Goal: Consume media (video, audio): Consume media (video, audio)

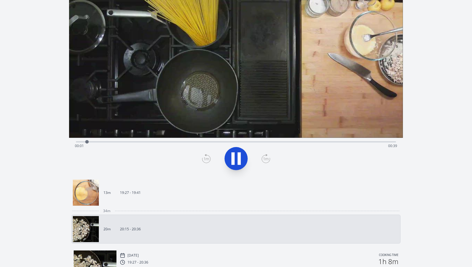
scroll to position [96, 0]
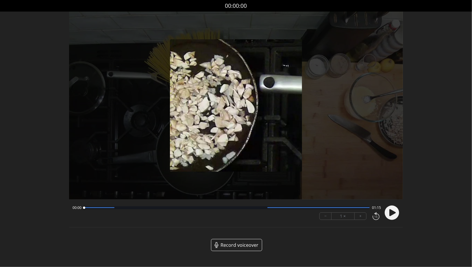
click at [102, 206] on div at bounding box center [227, 207] width 286 height 3
click at [121, 209] on div at bounding box center [227, 207] width 286 height 3
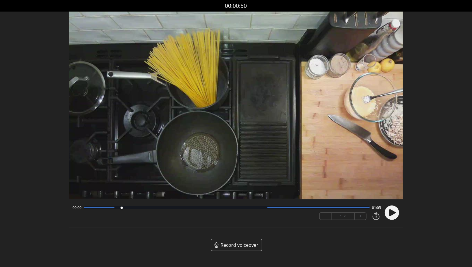
click at [150, 214] on div "00:09 01:05 − 1 × +" at bounding box center [225, 213] width 310 height 20
click at [165, 212] on div "00:09 01:05 − 1 × +" at bounding box center [225, 213] width 310 height 20
click at [175, 206] on div "00:09 01:05" at bounding box center [226, 207] width 308 height 5
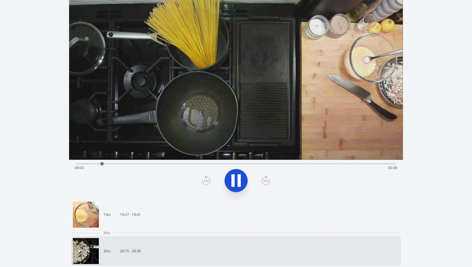
scroll to position [36, 0]
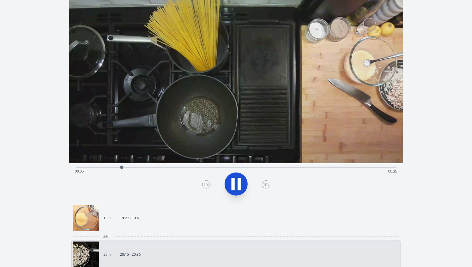
click at [247, 172] on div "Time elapsed: 00:05 Time remaining: 00:35" at bounding box center [236, 171] width 322 height 9
click at [285, 170] on div "Time elapsed: 00:22 Time remaining: 00:18" at bounding box center [236, 171] width 322 height 9
click at [288, 166] on div at bounding box center [286, 166] width 3 height 3
click at [298, 167] on div "Time elapsed: 00:27 Time remaining: 00:14" at bounding box center [236, 171] width 322 height 9
click at [306, 167] on div "Time elapsed: 00:28 Time remaining: 00:13" at bounding box center [236, 167] width 320 height 1
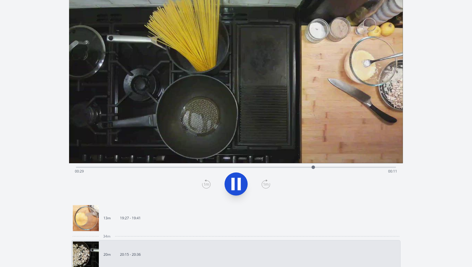
click at [304, 165] on div "Time elapsed: 00:29 Time remaining: 00:11" at bounding box center [236, 166] width 320 height 7
click at [300, 168] on div "Time elapsed: 00:30 Time remaining: 00:11" at bounding box center [236, 171] width 322 height 9
click at [243, 181] on icon at bounding box center [236, 184] width 16 height 16
click at [206, 184] on icon at bounding box center [206, 183] width 9 height 9
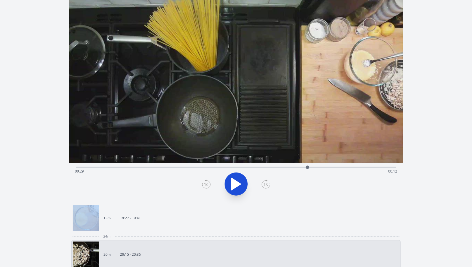
click at [206, 184] on icon at bounding box center [206, 183] width 9 height 9
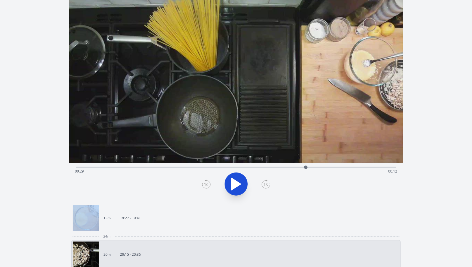
click at [206, 184] on icon at bounding box center [206, 183] width 9 height 9
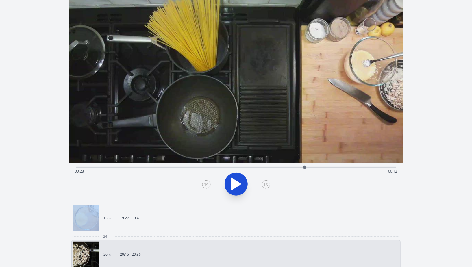
click at [206, 184] on icon at bounding box center [206, 183] width 9 height 9
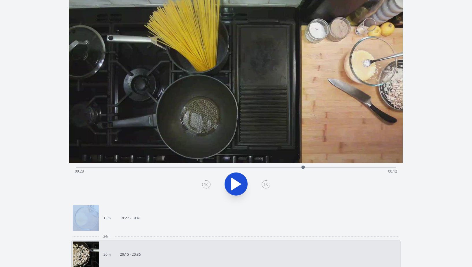
click at [206, 184] on icon at bounding box center [206, 183] width 9 height 9
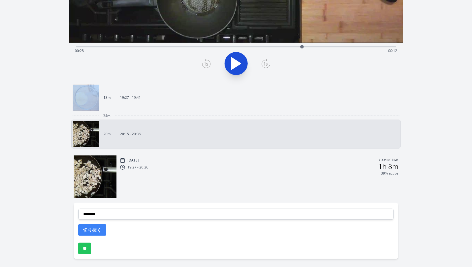
scroll to position [175, 0]
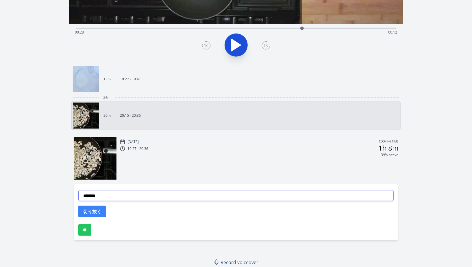
click at [316, 191] on select "**********" at bounding box center [235, 195] width 315 height 11
select select "**********"
click at [78, 190] on select "**********" at bounding box center [235, 195] width 315 height 11
click at [92, 212] on button "切り抜く" at bounding box center [92, 212] width 28 height 12
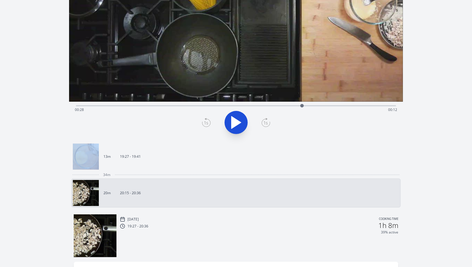
scroll to position [51, 0]
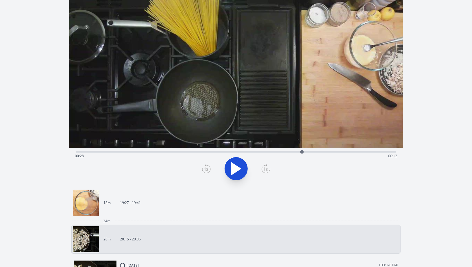
click at [294, 150] on div "Time elapsed: 00:28 Time remaining: 00:12" at bounding box center [236, 151] width 320 height 7
click at [266, 150] on div "Time elapsed: 00:27 Time remaining: 00:13" at bounding box center [236, 151] width 320 height 7
click at [198, 148] on div "Time elapsed: 00:23 Time remaining: 00:17" at bounding box center [236, 151] width 320 height 7
click at [179, 155] on div "Time elapsed: 00:15 Time remaining: 00:25" at bounding box center [236, 155] width 322 height 9
click at [150, 155] on div "Time elapsed: 00:12 Time remaining: 00:28" at bounding box center [236, 155] width 322 height 9
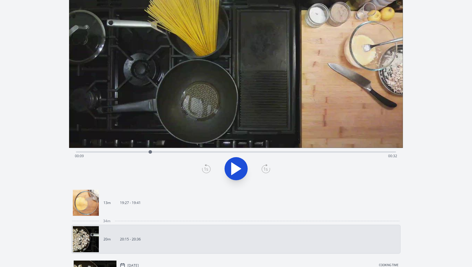
click at [133, 154] on div "Time elapsed: 00:09 Time remaining: 00:32" at bounding box center [236, 155] width 322 height 9
click at [246, 167] on button at bounding box center [235, 168] width 23 height 23
click at [240, 167] on icon at bounding box center [238, 168] width 3 height 12
click at [208, 171] on icon at bounding box center [206, 168] width 9 height 9
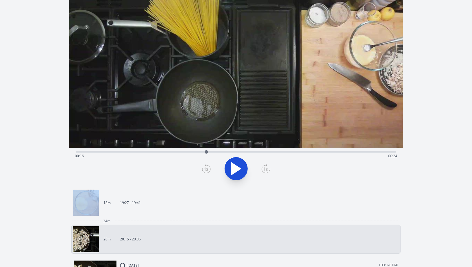
click at [208, 171] on icon at bounding box center [206, 168] width 9 height 9
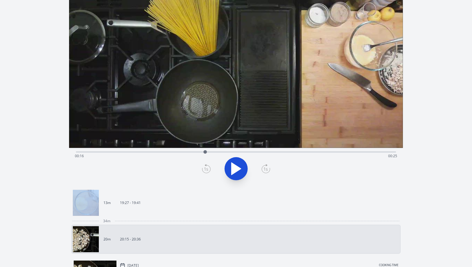
click at [208, 171] on icon at bounding box center [206, 168] width 9 height 9
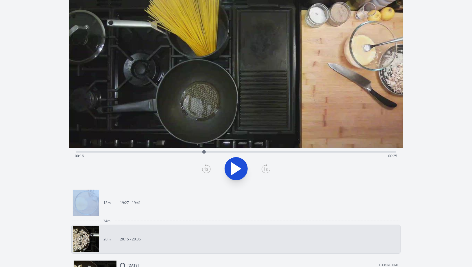
click at [208, 171] on icon at bounding box center [206, 168] width 9 height 9
click at [269, 169] on icon at bounding box center [265, 168] width 9 height 9
click at [210, 169] on icon at bounding box center [206, 169] width 8 height 8
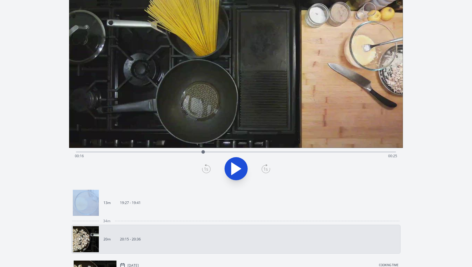
click at [210, 169] on icon at bounding box center [206, 169] width 8 height 8
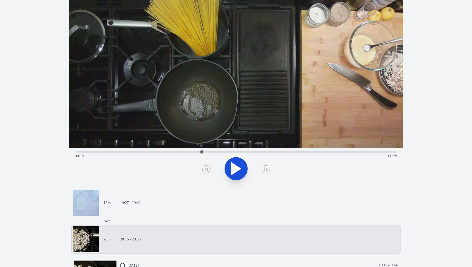
click at [210, 169] on icon at bounding box center [206, 169] width 8 height 8
click at [264, 170] on icon at bounding box center [265, 168] width 4 height 3
click at [204, 169] on icon at bounding box center [206, 168] width 9 height 9
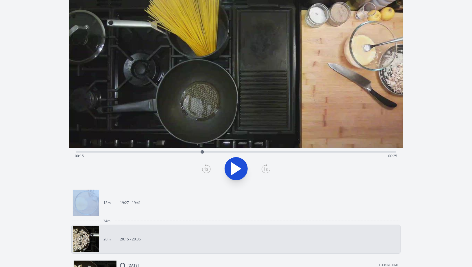
click at [204, 169] on icon at bounding box center [206, 168] width 9 height 9
click at [269, 154] on div "Time elapsed: 00:15 Time remaining: 00:25" at bounding box center [236, 155] width 322 height 9
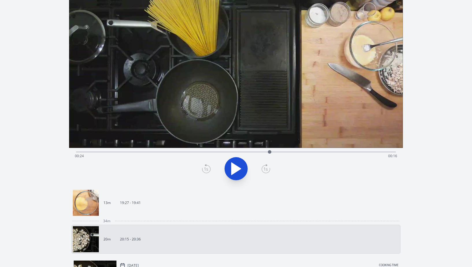
click at [284, 154] on div "Time elapsed: 00:24 Time remaining: 00:16" at bounding box center [236, 155] width 322 height 9
click at [311, 153] on div "Time elapsed: 00:26 Time remaining: 00:15" at bounding box center [236, 155] width 322 height 9
click at [342, 157] on div "Time elapsed: 00:29 Time remaining: 00:11" at bounding box center [236, 155] width 322 height 9
click at [278, 155] on div "Time elapsed: 00:33 Time remaining: 00:07" at bounding box center [236, 155] width 322 height 9
click at [257, 151] on div "Time elapsed: 00:25 Time remaining: 00:15" at bounding box center [236, 155] width 322 height 9
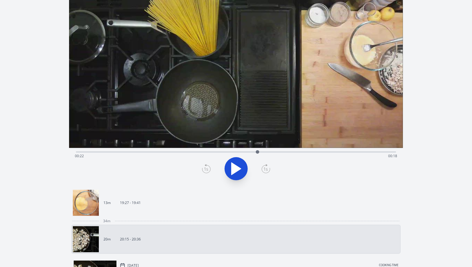
click at [254, 150] on div at bounding box center [257, 152] width 9 height 9
drag, startPoint x: 246, startPoint y: 151, endPoint x: 215, endPoint y: 149, distance: 31.8
click at [215, 149] on div "Time elapsed: 00:22 Time remaining: 00:18" at bounding box center [236, 151] width 320 height 7
click at [207, 150] on div "Time elapsed: 00:17 Time remaining: 00:23" at bounding box center [236, 151] width 320 height 7
click at [204, 150] on div at bounding box center [206, 152] width 9 height 9
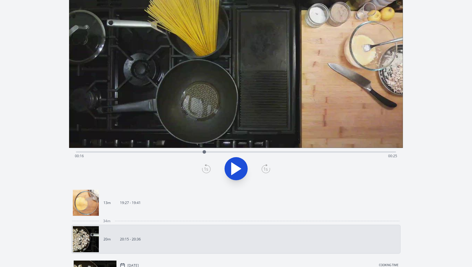
click at [199, 150] on div "Time elapsed: 00:16 Time remaining: 00:25" at bounding box center [236, 151] width 320 height 7
click at [239, 154] on div "Time elapsed: 00:15 Time remaining: 00:25" at bounding box center [236, 155] width 322 height 9
click at [233, 153] on div "Time elapsed: 00:20 Time remaining: 00:20" at bounding box center [236, 155] width 322 height 9
click at [236, 170] on icon at bounding box center [236, 169] width 10 height 12
click at [236, 170] on icon at bounding box center [236, 169] width 16 height 16
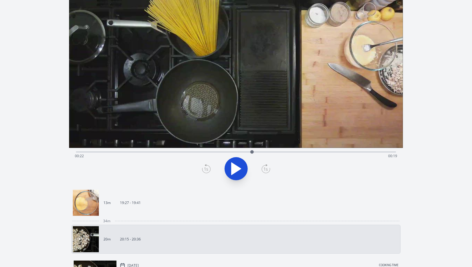
click at [207, 168] on icon at bounding box center [206, 168] width 9 height 9
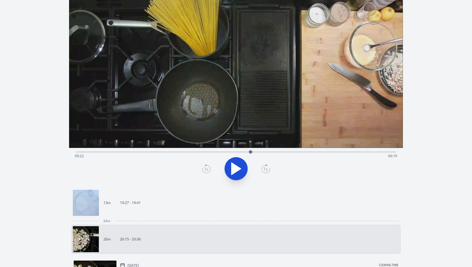
click at [207, 168] on icon at bounding box center [206, 168] width 9 height 9
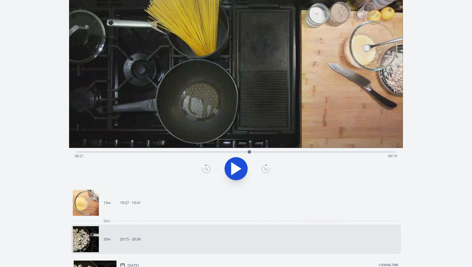
click at [207, 168] on icon at bounding box center [206, 168] width 9 height 9
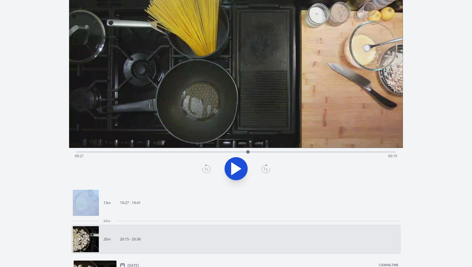
click at [207, 168] on icon at bounding box center [206, 168] width 9 height 9
click at [269, 170] on icon at bounding box center [265, 168] width 9 height 9
click at [266, 171] on icon at bounding box center [265, 168] width 9 height 9
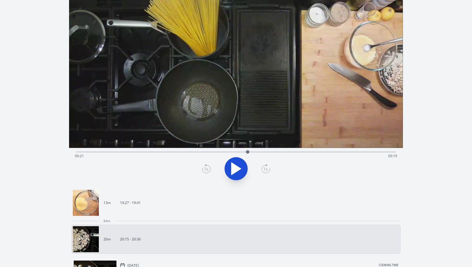
click at [266, 171] on icon at bounding box center [265, 168] width 9 height 9
click at [202, 169] on icon at bounding box center [206, 168] width 9 height 9
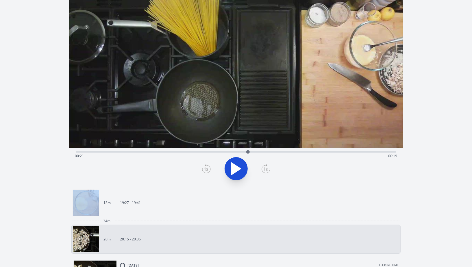
click at [202, 169] on icon at bounding box center [206, 168] width 9 height 9
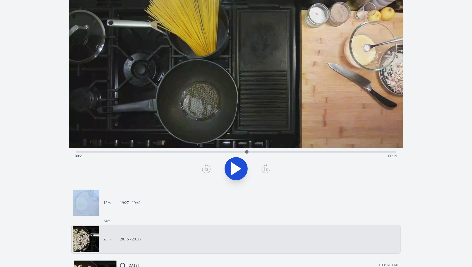
click at [202, 169] on icon at bounding box center [206, 168] width 9 height 9
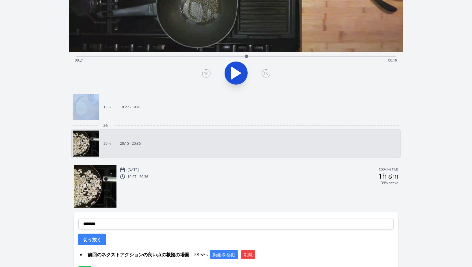
scroll to position [189, 0]
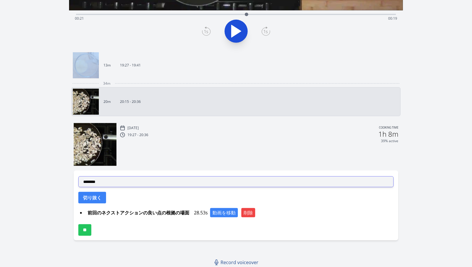
click at [178, 181] on select "**********" at bounding box center [235, 181] width 315 height 11
select select "**********"
click at [78, 176] on select "**********" at bounding box center [235, 181] width 315 height 11
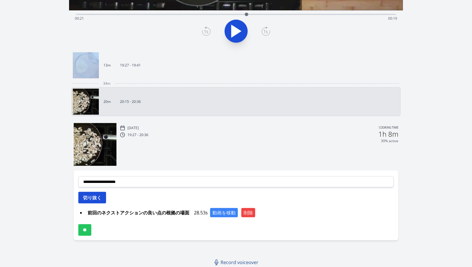
click at [98, 194] on button "切り抜く" at bounding box center [92, 198] width 28 height 12
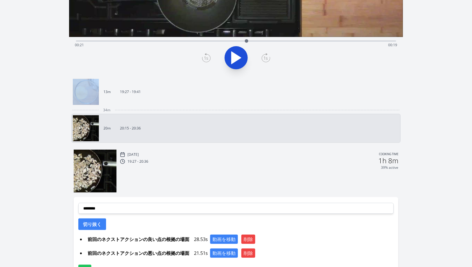
scroll to position [41, 0]
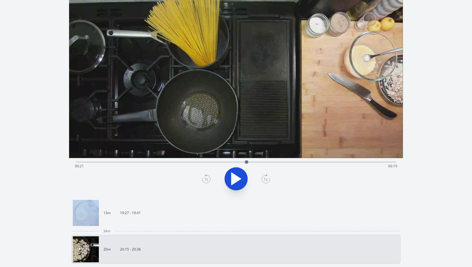
click at [296, 158] on video at bounding box center [236, 64] width 334 height 188
click at [299, 163] on div "Time elapsed: 00:21 Time remaining: 00:19" at bounding box center [236, 165] width 322 height 9
click at [244, 176] on button at bounding box center [235, 178] width 23 height 23
click at [205, 179] on icon at bounding box center [206, 178] width 4 height 3
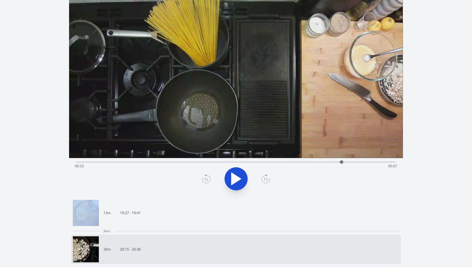
click at [205, 179] on icon at bounding box center [206, 178] width 4 height 3
click at [211, 181] on div at bounding box center [235, 179] width 327 height 28
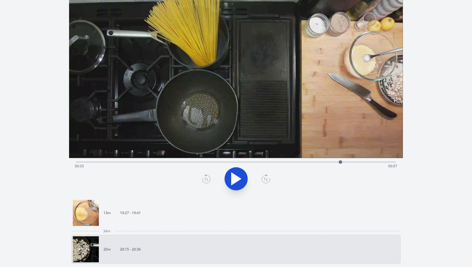
click at [207, 181] on icon at bounding box center [206, 178] width 9 height 9
click at [301, 200] on link "13m 19:27 - 19:41" at bounding box center [233, 213] width 321 height 26
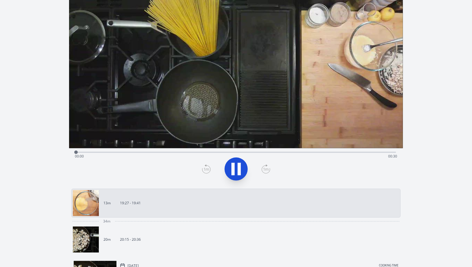
scroll to position [50, 0]
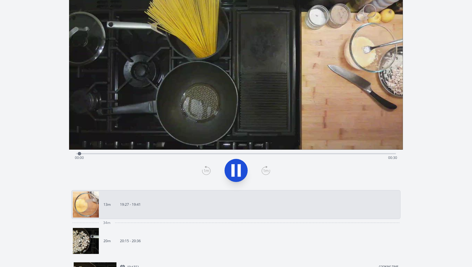
click at [330, 152] on div "Time elapsed: 00:00 Time remaining: 00:30" at bounding box center [236, 153] width 320 height 7
click at [304, 154] on div "Time elapsed: 00:23 Time remaining: 00:06" at bounding box center [236, 157] width 322 height 9
click at [283, 152] on div "Time elapsed: 00:21 Time remaining: 00:09" at bounding box center [236, 153] width 320 height 7
click at [368, 151] on div "Time elapsed: 00:19 Time remaining: 00:10" at bounding box center [236, 153] width 320 height 7
click at [297, 157] on div "Time elapsed: 00:27 Time remaining: 00:02" at bounding box center [236, 157] width 322 height 9
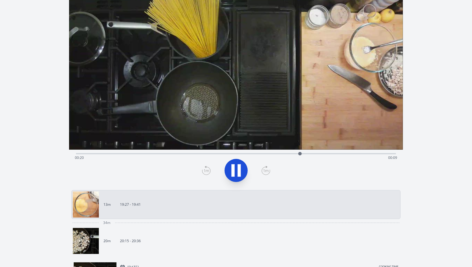
click at [277, 154] on div "Time elapsed: 00:20 Time remaining: 00:09" at bounding box center [236, 157] width 322 height 9
click at [251, 155] on div "Time elapsed: 00:18 Time remaining: 00:11" at bounding box center [236, 157] width 322 height 9
click at [223, 155] on div "Time elapsed: 00:19 Time remaining: 00:11" at bounding box center [236, 157] width 322 height 9
click at [205, 154] on div "Time elapsed: 00:13 Time remaining: 00:16" at bounding box center [236, 157] width 322 height 9
click at [192, 154] on div "Time elapsed: 00:12 Time remaining: 00:17" at bounding box center [236, 157] width 322 height 9
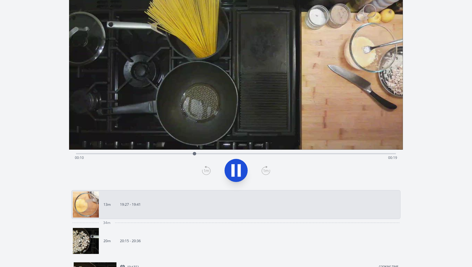
click at [174, 153] on div "Time elapsed: 00:10 Time remaining: 00:19" at bounding box center [236, 157] width 322 height 9
click at [353, 158] on div "Time elapsed: 00:10 Time remaining: 00:19" at bounding box center [236, 157] width 322 height 9
click at [374, 153] on div "Time elapsed: 00:25 Time remaining: 00:04" at bounding box center [236, 157] width 322 height 9
click at [387, 152] on div "Time elapsed: 00:27 Time remaining: 00:02" at bounding box center [236, 153] width 320 height 7
click at [215, 235] on link "20m 20:15 - 20:36" at bounding box center [233, 241] width 321 height 26
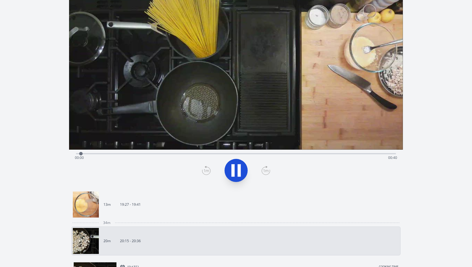
click at [383, 152] on div "Time elapsed: 00:00 Time remaining: 00:40" at bounding box center [236, 153] width 320 height 7
click at [336, 154] on div "Time elapsed: 00:39 Time remaining: 00:02" at bounding box center [236, 157] width 322 height 9
click at [235, 171] on icon at bounding box center [236, 170] width 16 height 16
click at [203, 167] on icon at bounding box center [206, 170] width 9 height 9
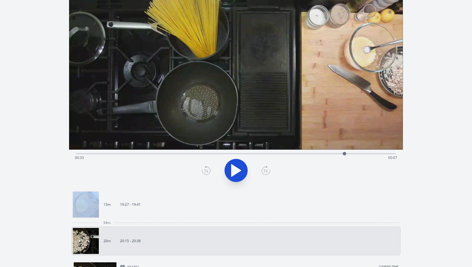
click at [203, 167] on icon at bounding box center [206, 170] width 9 height 9
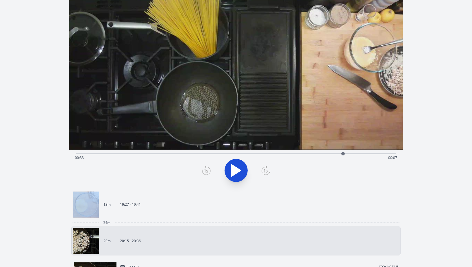
click at [203, 167] on icon at bounding box center [206, 170] width 9 height 9
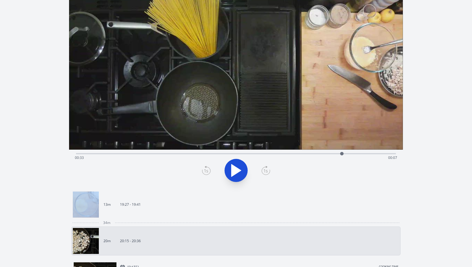
click at [203, 167] on icon at bounding box center [206, 170] width 9 height 9
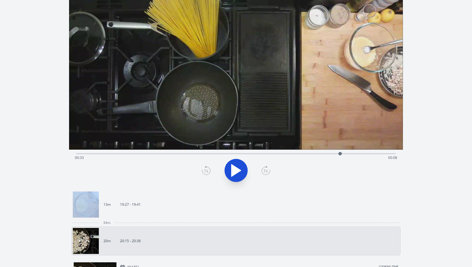
click at [203, 167] on icon at bounding box center [206, 170] width 9 height 9
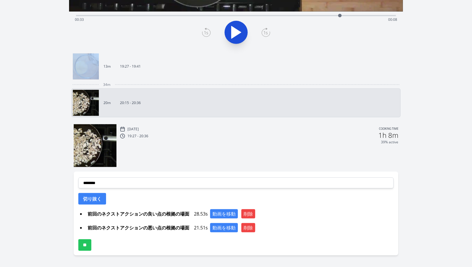
scroll to position [188, 0]
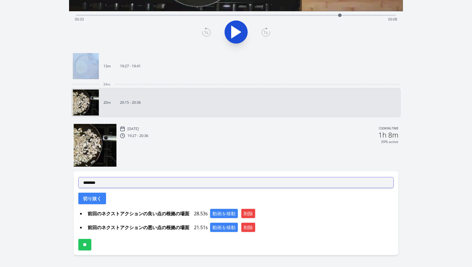
click at [264, 183] on select "**********" at bounding box center [235, 182] width 315 height 11
click at [78, 177] on select "**********" at bounding box center [235, 182] width 315 height 11
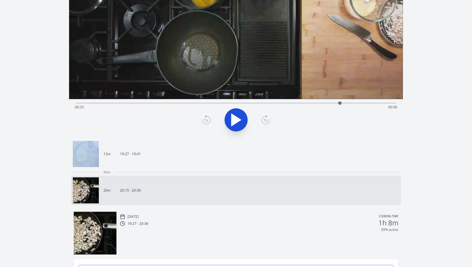
scroll to position [93, 0]
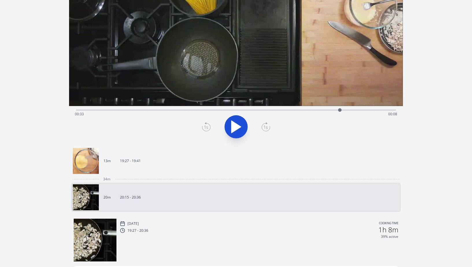
click at [264, 110] on div "Time elapsed: 00:33 Time remaining: 00:08" at bounding box center [236, 113] width 322 height 9
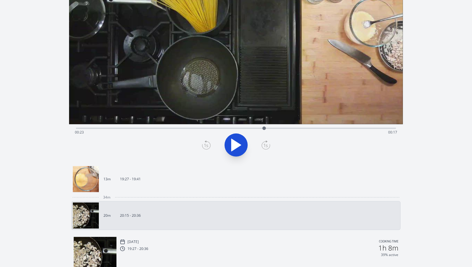
click at [256, 128] on div "Time elapsed: 00:23 Time remaining: 00:17" at bounding box center [236, 132] width 322 height 9
click at [248, 128] on div "Time elapsed: 00:22 Time remaining: 00:18" at bounding box center [236, 132] width 322 height 9
click at [239, 129] on div "Time elapsed: 00:21 Time remaining: 00:19" at bounding box center [236, 132] width 322 height 9
click at [234, 129] on div "Time elapsed: 00:20 Time remaining: 00:20" at bounding box center [236, 132] width 322 height 9
click at [265, 123] on video at bounding box center [236, 30] width 334 height 188
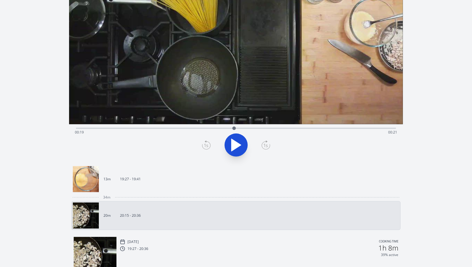
click at [285, 130] on div "Time elapsed: 00:19 Time remaining: 00:21" at bounding box center [236, 132] width 322 height 9
click at [310, 133] on div "Time elapsed: 00:26 Time remaining: 00:15" at bounding box center [236, 132] width 322 height 9
click at [209, 146] on icon at bounding box center [206, 144] width 9 height 9
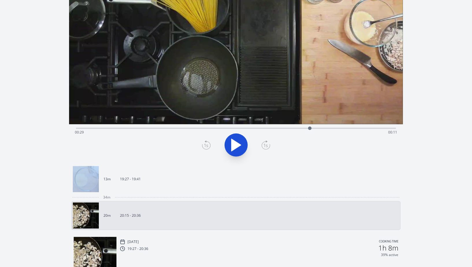
click at [209, 146] on icon at bounding box center [206, 144] width 9 height 9
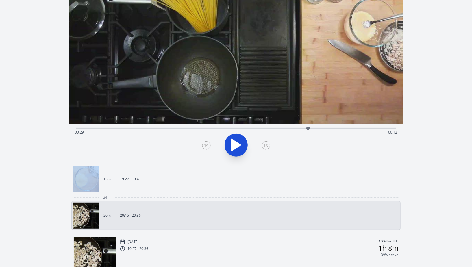
click at [209, 146] on icon at bounding box center [206, 144] width 9 height 9
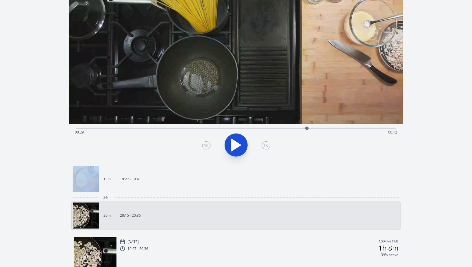
click at [209, 146] on icon at bounding box center [206, 144] width 9 height 9
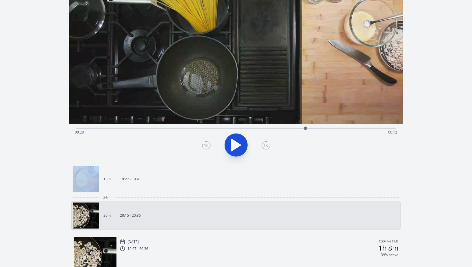
click at [209, 146] on icon at bounding box center [206, 144] width 9 height 9
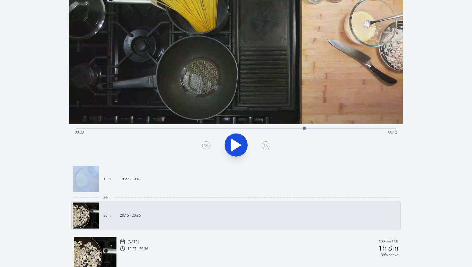
click at [209, 146] on icon at bounding box center [206, 144] width 9 height 9
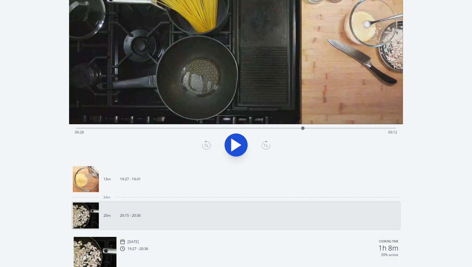
click at [209, 146] on icon at bounding box center [206, 144] width 9 height 9
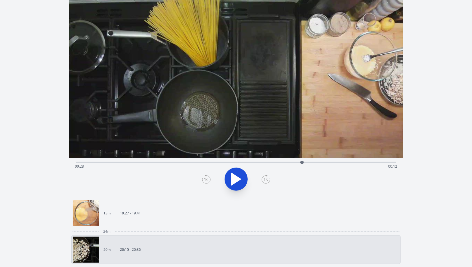
scroll to position [32, 0]
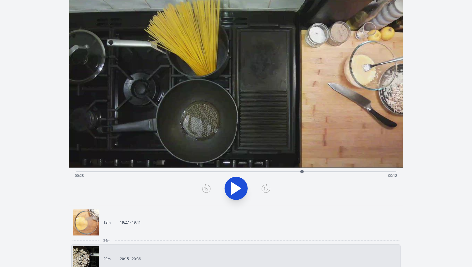
click at [265, 191] on icon at bounding box center [265, 188] width 9 height 9
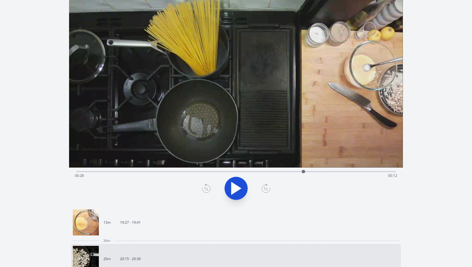
click at [265, 191] on icon at bounding box center [265, 188] width 9 height 9
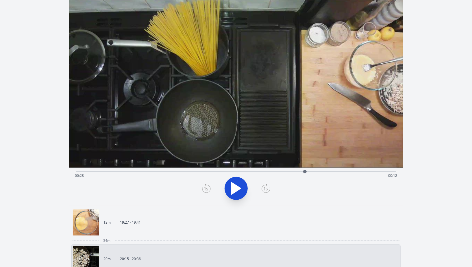
click at [204, 189] on icon at bounding box center [206, 188] width 9 height 9
click at [207, 189] on icon at bounding box center [206, 188] width 9 height 9
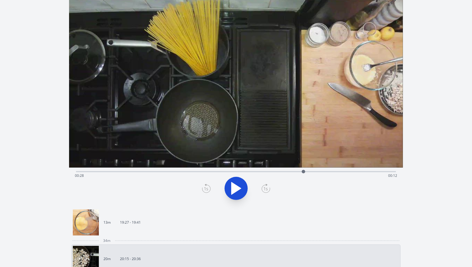
click at [293, 171] on div "Time elapsed: 00:28 Time remaining: 00:12" at bounding box center [236, 175] width 322 height 9
click at [300, 172] on div "Time elapsed: 00:27 Time remaining: 00:13" at bounding box center [236, 175] width 322 height 9
click at [299, 172] on div at bounding box center [299, 171] width 3 height 3
click at [293, 172] on div "Time elapsed: 00:28 Time remaining: 00:13" at bounding box center [236, 175] width 322 height 9
click at [298, 172] on div at bounding box center [299, 171] width 3 height 3
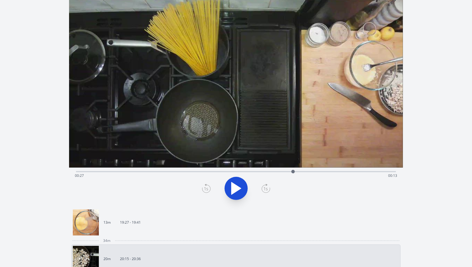
click at [293, 172] on div at bounding box center [292, 171] width 3 height 3
click at [284, 172] on div "Time elapsed: 00:27 Time remaining: 00:13" at bounding box center [236, 175] width 322 height 9
click at [284, 172] on div at bounding box center [283, 171] width 3 height 3
click at [339, 172] on div "Time elapsed: 00:26 Time remaining: 00:15" at bounding box center [236, 175] width 322 height 9
click at [349, 172] on div "Time elapsed: 00:33 Time remaining: 00:08" at bounding box center [236, 175] width 322 height 9
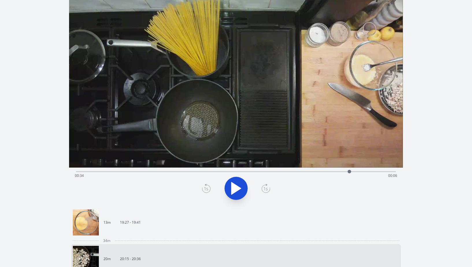
click at [338, 173] on div "Time elapsed: 00:34 Time remaining: 00:06" at bounding box center [236, 175] width 322 height 9
click at [207, 189] on icon at bounding box center [206, 188] width 9 height 9
click at [267, 193] on icon at bounding box center [265, 188] width 9 height 9
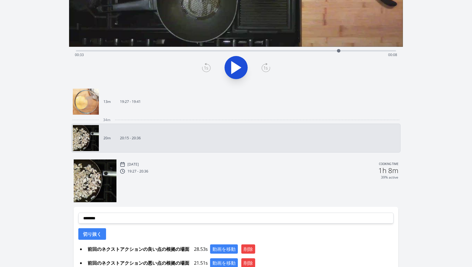
scroll to position [154, 0]
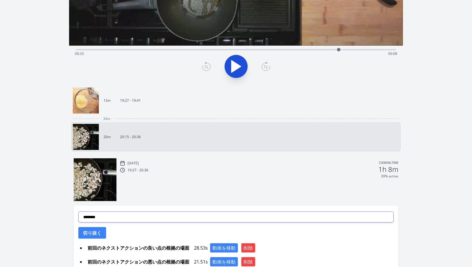
click at [159, 214] on select "**********" at bounding box center [235, 216] width 315 height 11
select select "**********"
click at [78, 211] on select "**********" at bounding box center [235, 216] width 315 height 11
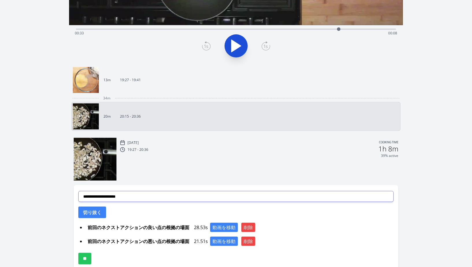
scroll to position [175, 0]
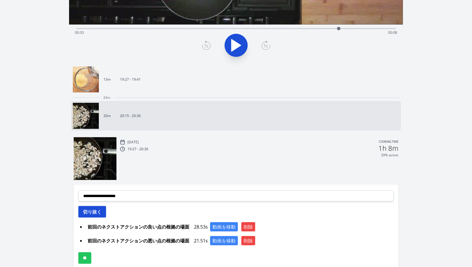
click at [101, 210] on button "切り抜く" at bounding box center [92, 212] width 28 height 12
select select
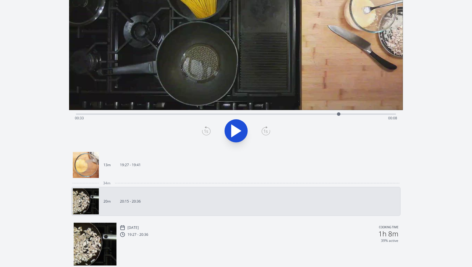
scroll to position [0, 0]
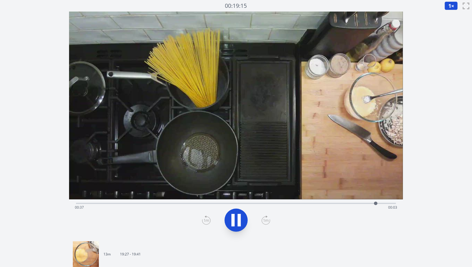
click at [299, 204] on div "Time elapsed: 00:37 Time remaining: 00:03" at bounding box center [236, 207] width 322 height 9
click at [330, 208] on div "Time elapsed: 00:28 Time remaining: 00:12" at bounding box center [236, 207] width 322 height 9
click at [345, 206] on div "Time elapsed: 00:32 Time remaining: 00:08" at bounding box center [236, 207] width 322 height 9
click at [321, 206] on div "Time elapsed: 00:34 Time remaining: 00:07" at bounding box center [236, 207] width 322 height 9
